Goal: Navigation & Orientation: Find specific page/section

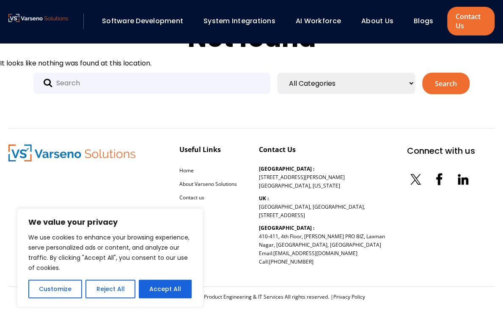
scroll to position [22, 0]
click at [381, 20] on link "About Us" at bounding box center [377, 21] width 32 height 10
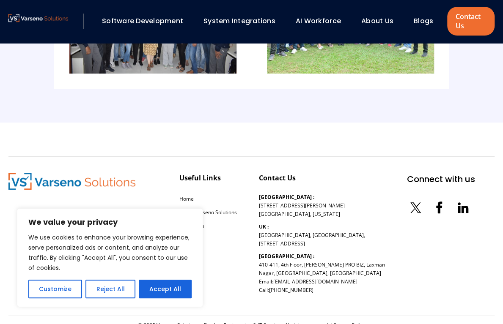
scroll to position [1811, 0]
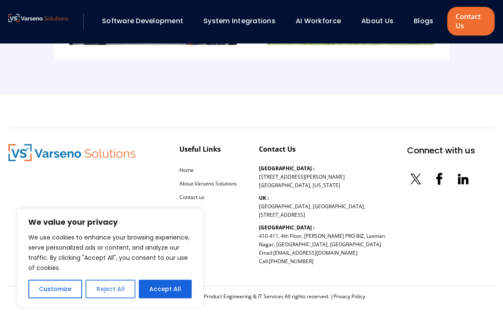
click at [129, 291] on button "Reject All" at bounding box center [109, 289] width 49 height 19
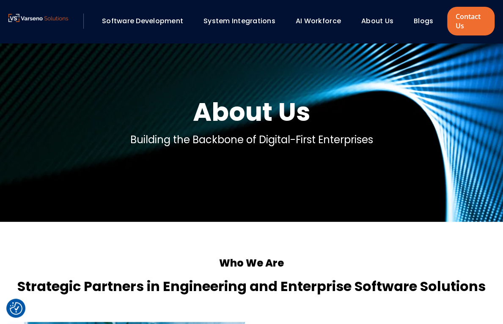
scroll to position [0, 0]
